Goal: Transaction & Acquisition: Purchase product/service

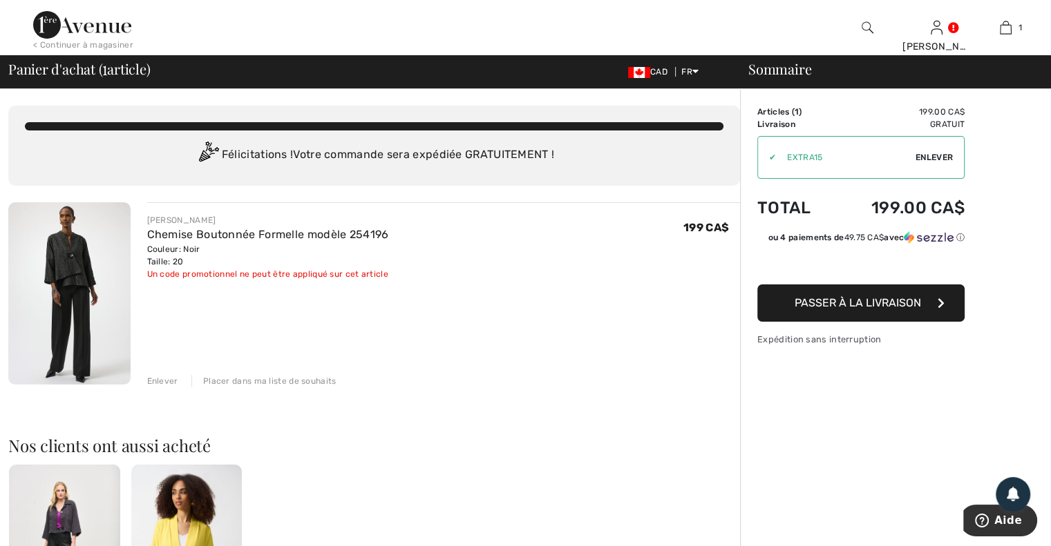
click at [768, 160] on div "✔" at bounding box center [767, 157] width 18 height 12
click at [940, 159] on span "Enlever" at bounding box center [933, 157] width 37 height 12
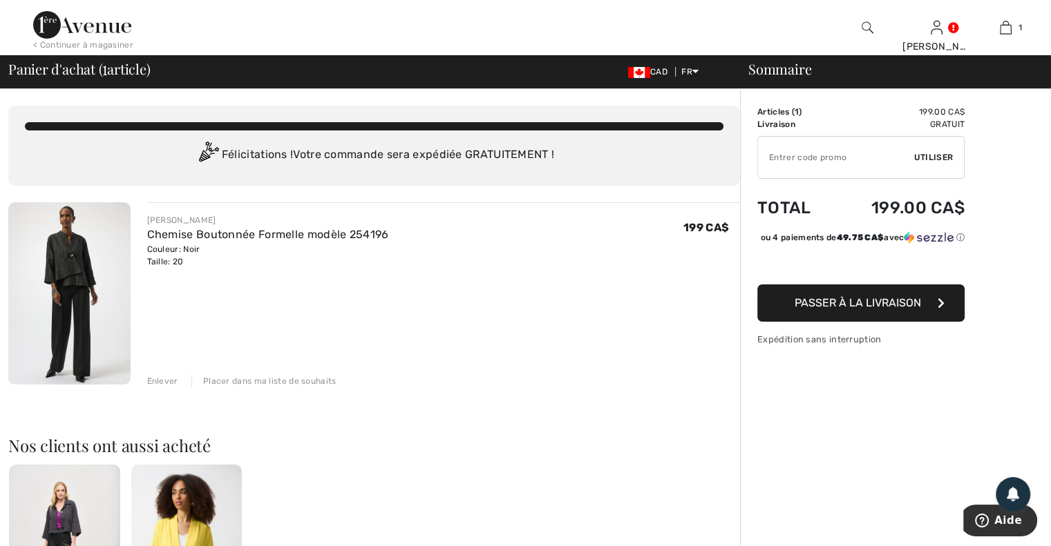
click at [861, 309] on span "Passer à la livraison" at bounding box center [857, 302] width 126 height 13
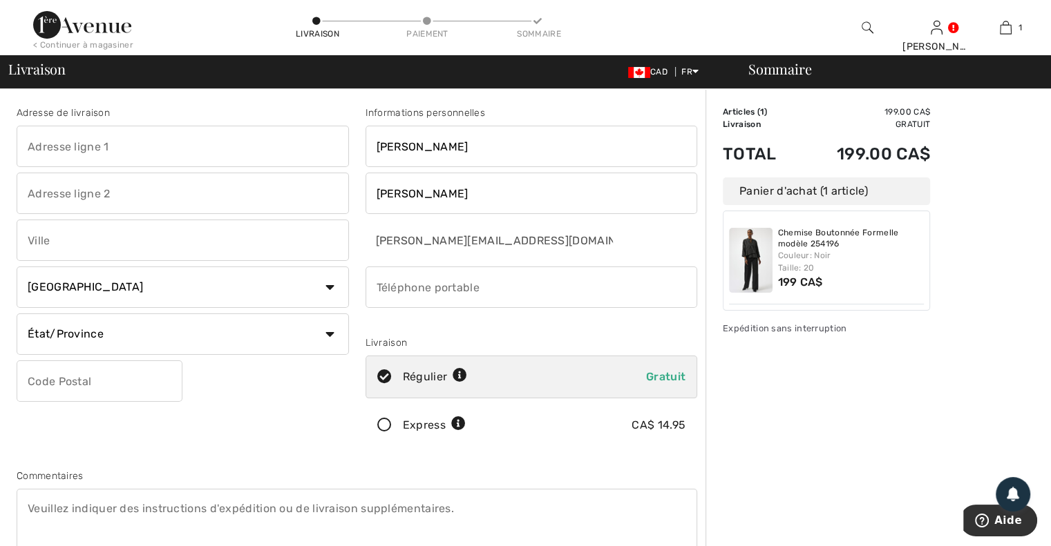
click at [224, 149] on input "text" at bounding box center [183, 146] width 332 height 41
type input "760 Carré [PERSON_NAME]"
click at [174, 237] on input "text" at bounding box center [183, 240] width 332 height 41
type input "Acton Vale"
click at [128, 298] on select "Pays Canada États-Unis Afghanistan Afrique du Sud Aland Albanie Algérie Allemag…" at bounding box center [183, 287] width 332 height 41
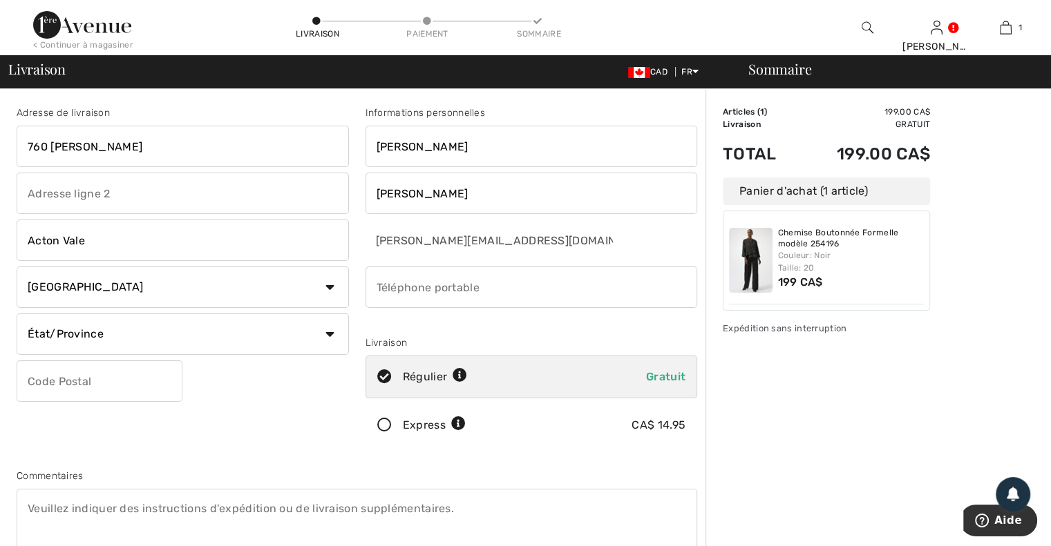
click at [127, 298] on select "Pays Canada États-Unis Afghanistan Afrique du Sud Aland Albanie Algérie Allemag…" at bounding box center [183, 287] width 332 height 41
click at [90, 343] on select "État/Province Alberta Colombie-Britannique Ile-du-Prince-Edward Manitoba Nouvea…" at bounding box center [183, 334] width 332 height 41
select select "QC"
click at [17, 314] on select "État/Province Alberta Colombie-Britannique Ile-du-Prince-Edward Manitoba Nouvea…" at bounding box center [183, 334] width 332 height 41
click at [116, 385] on input "text" at bounding box center [100, 381] width 166 height 41
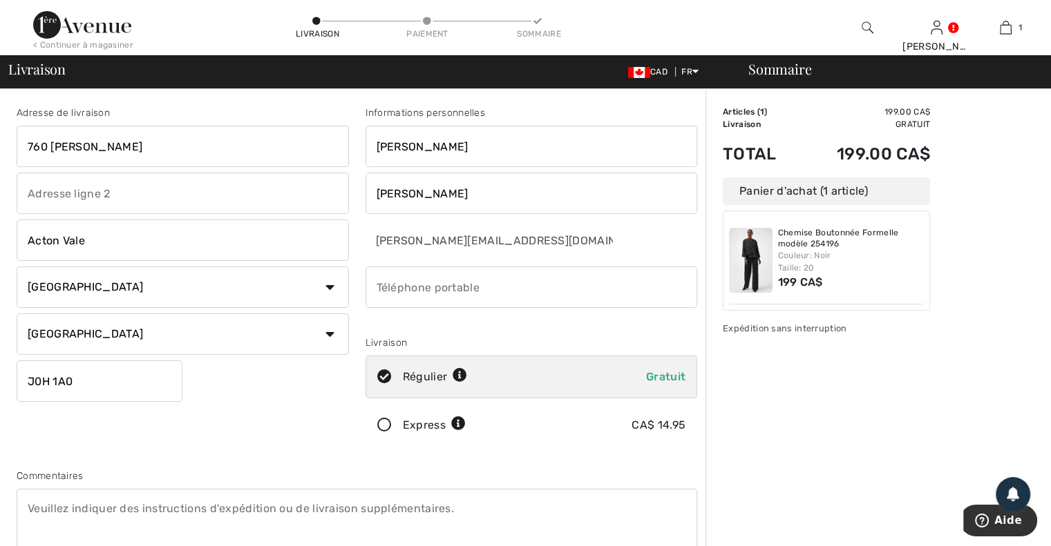
type input "J0H1A0"
click at [528, 294] on input "phone" at bounding box center [531, 287] width 332 height 41
type input "4505010645"
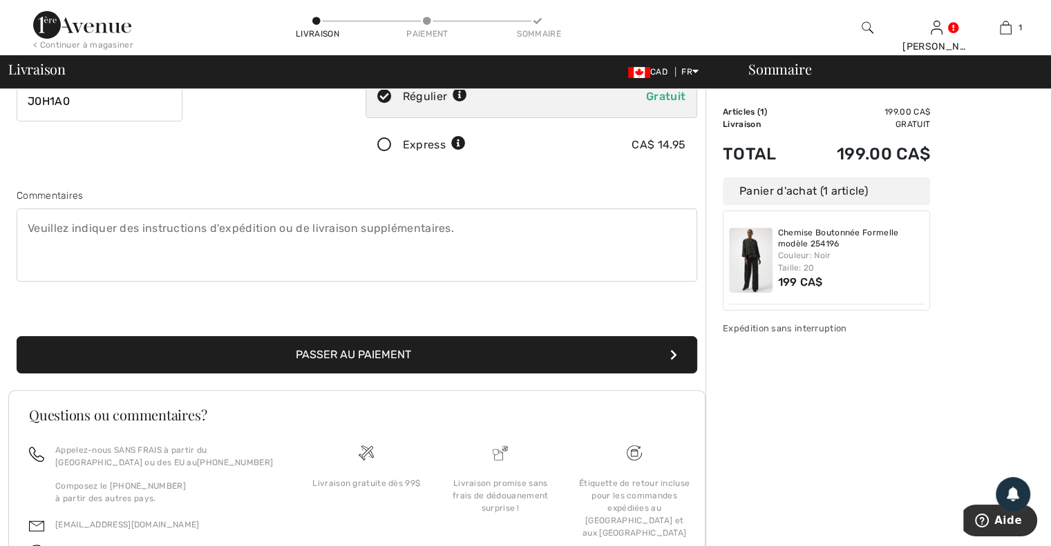
scroll to position [364, 0]
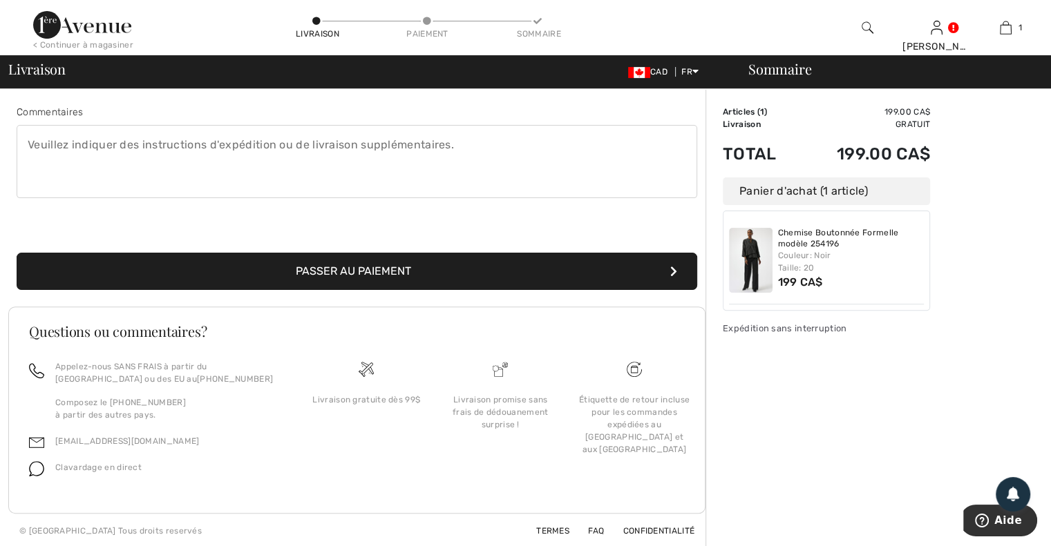
click at [409, 269] on button "Passer au paiement" at bounding box center [357, 271] width 680 height 37
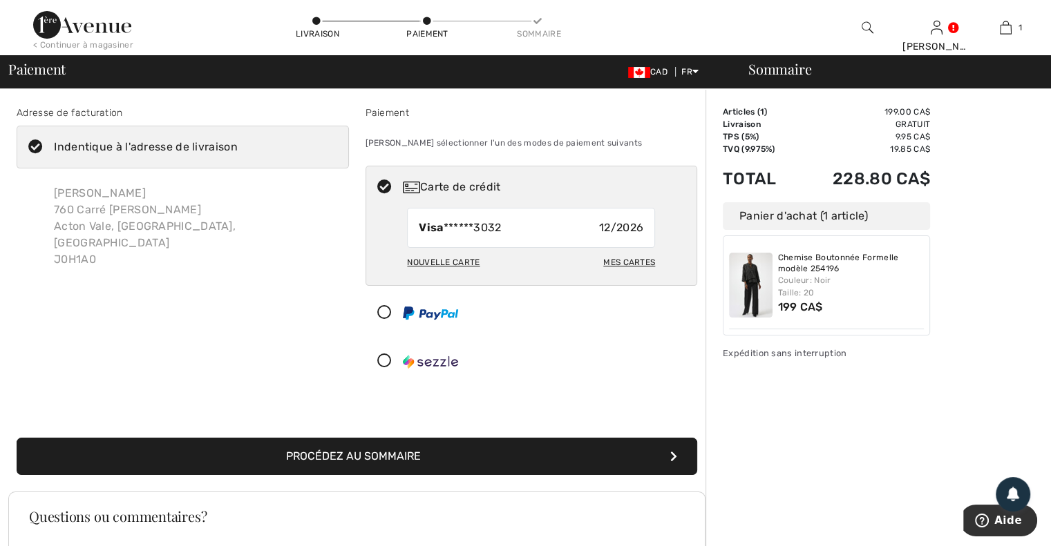
click at [433, 447] on button "Procédez au sommaire" at bounding box center [357, 456] width 680 height 37
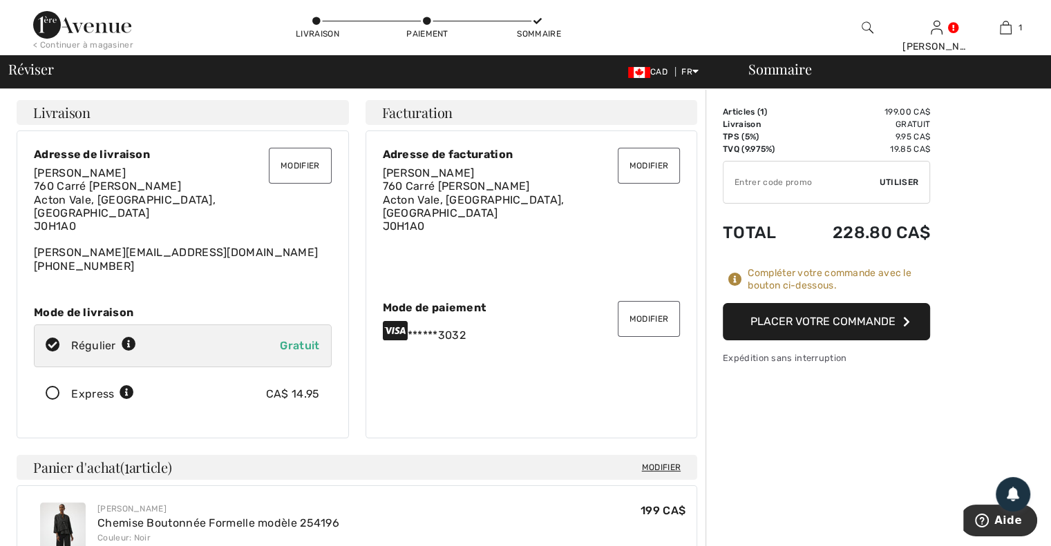
click at [861, 323] on button "Placer votre commande" at bounding box center [825, 321] width 207 height 37
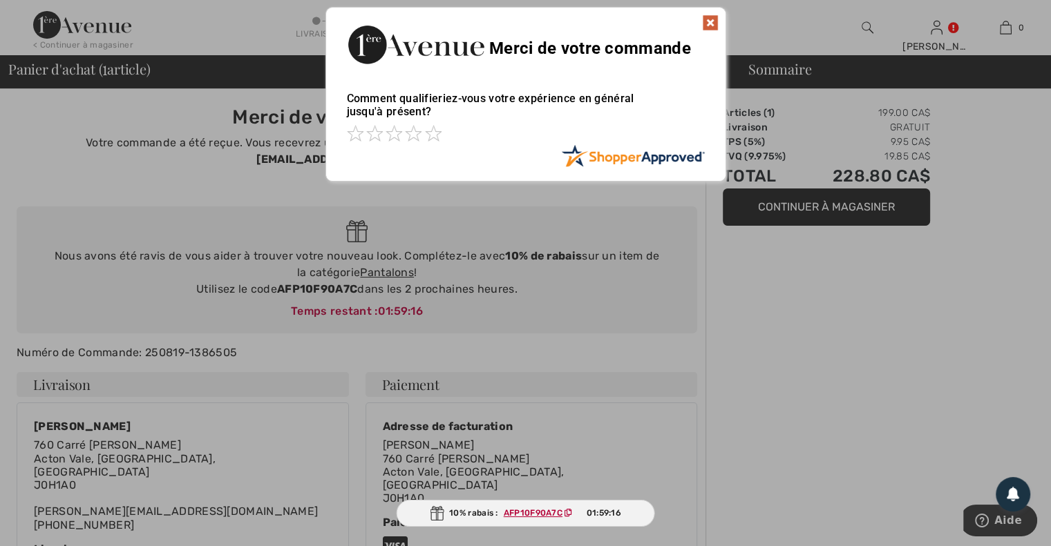
click at [711, 26] on img at bounding box center [710, 23] width 17 height 17
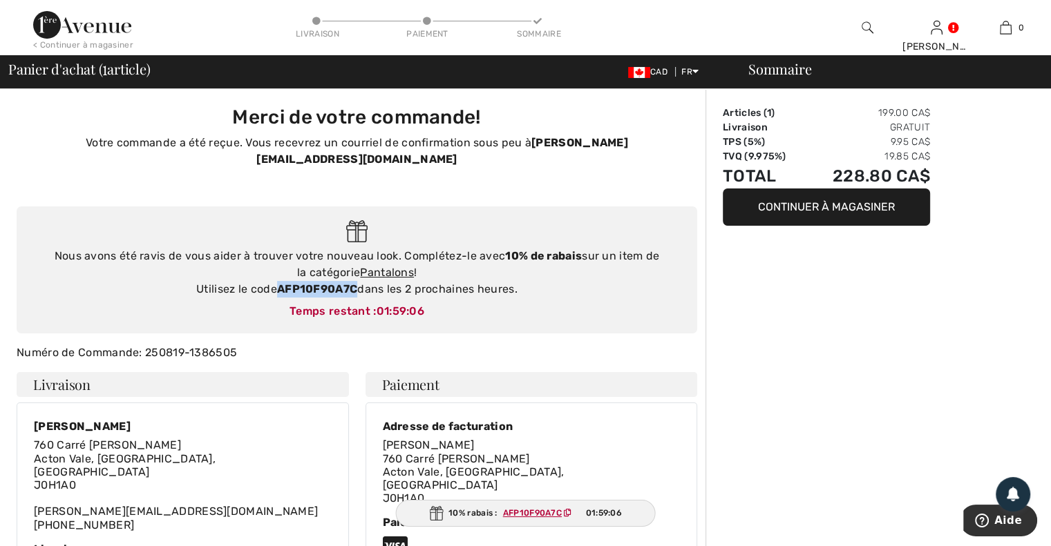
drag, startPoint x: 279, startPoint y: 270, endPoint x: 358, endPoint y: 276, distance: 79.0
click at [358, 276] on div "Nous avons été ravis de vous aider à trouver votre nouveau look. Complétez-le a…" at bounding box center [356, 273] width 653 height 50
copy strong "AFP10F90A7C"
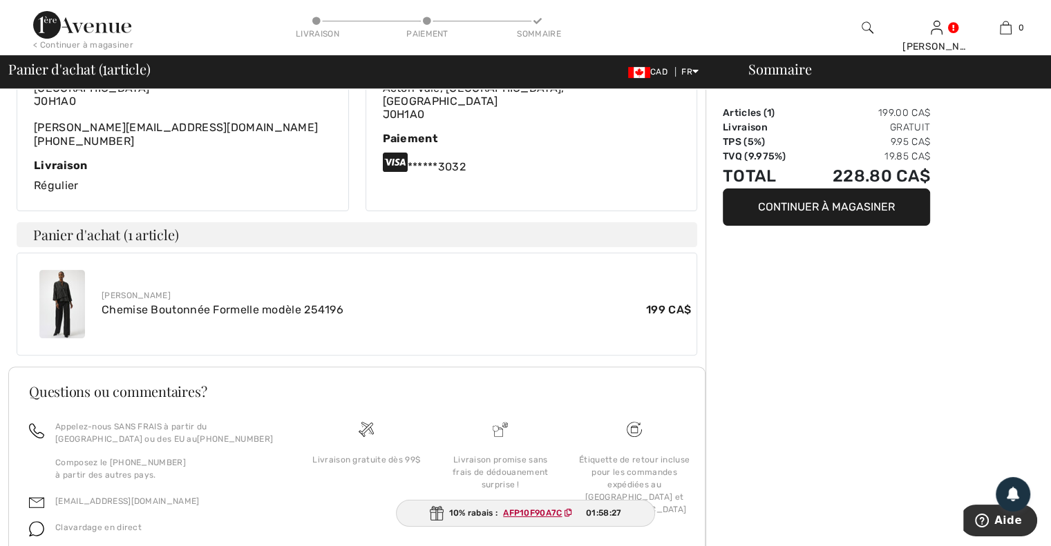
scroll to position [414, 0]
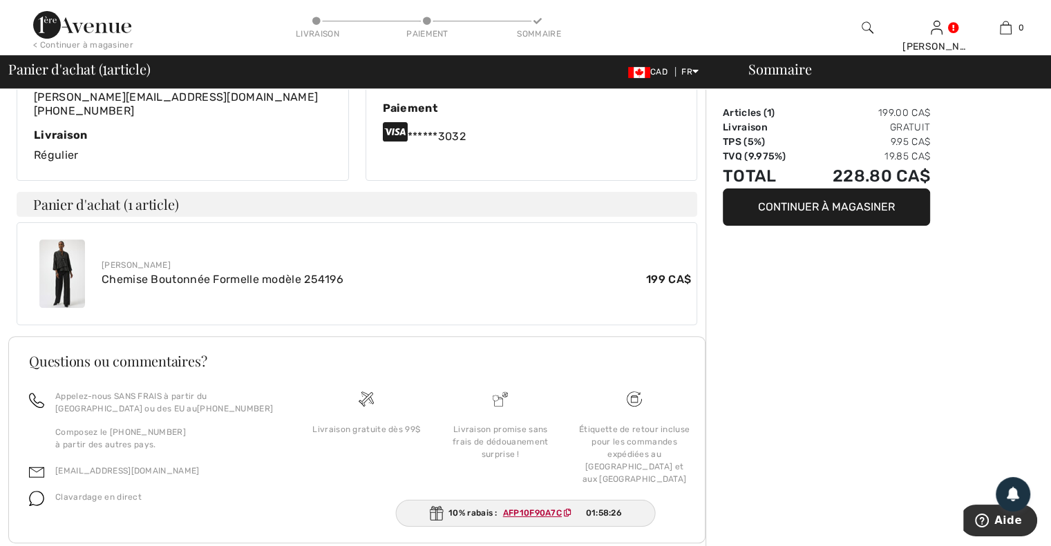
click at [76, 240] on img at bounding box center [62, 274] width 46 height 68
